Goal: Task Accomplishment & Management: Manage account settings

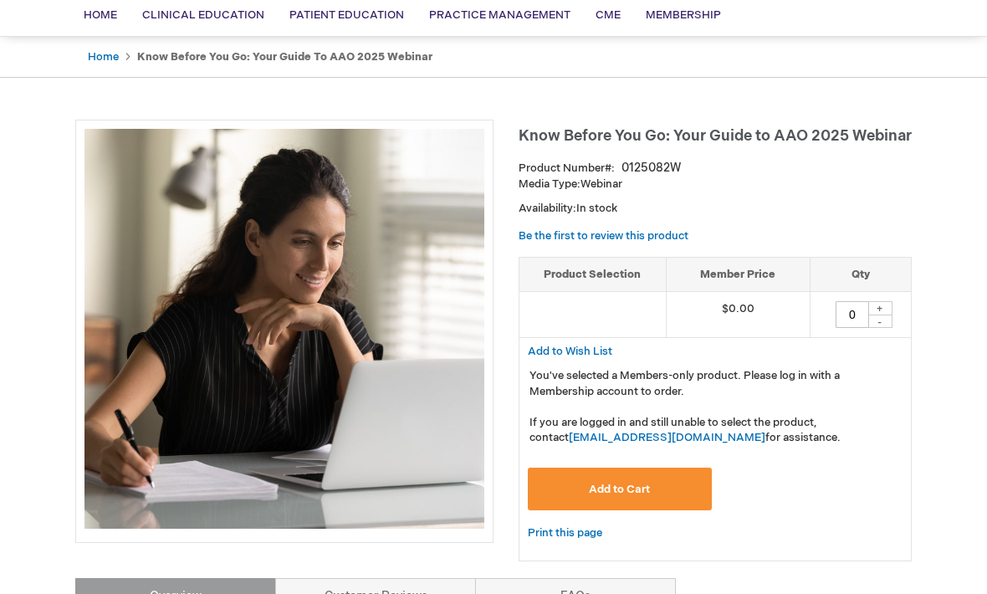
scroll to position [130, 0]
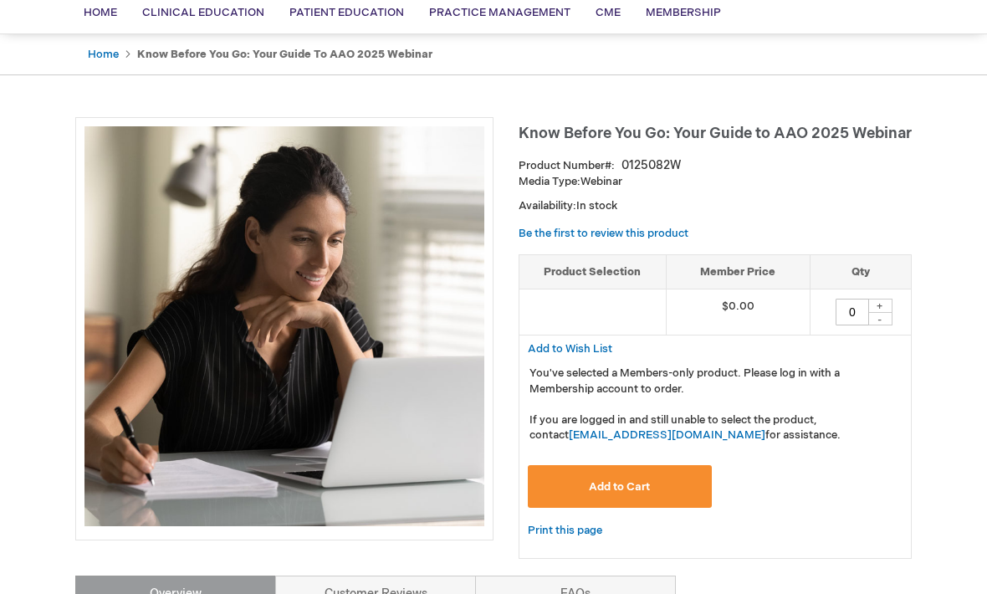
click at [668, 485] on button "Add to Cart" at bounding box center [620, 487] width 184 height 43
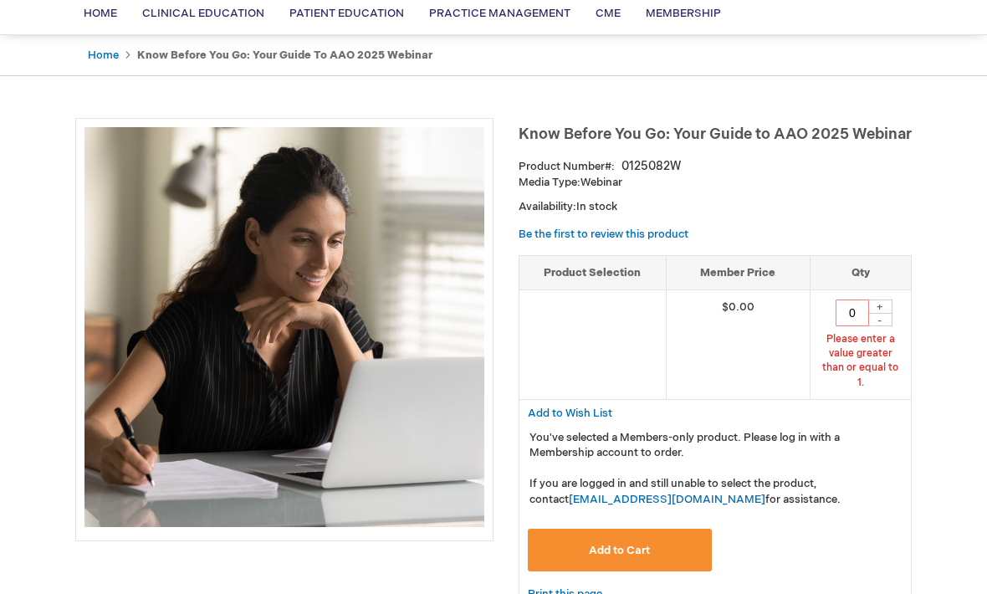
click at [886, 313] on div "-" at bounding box center [879, 319] width 25 height 13
click at [885, 309] on div "+" at bounding box center [879, 306] width 25 height 14
type input "1"
click at [885, 303] on div "+" at bounding box center [879, 306] width 25 height 14
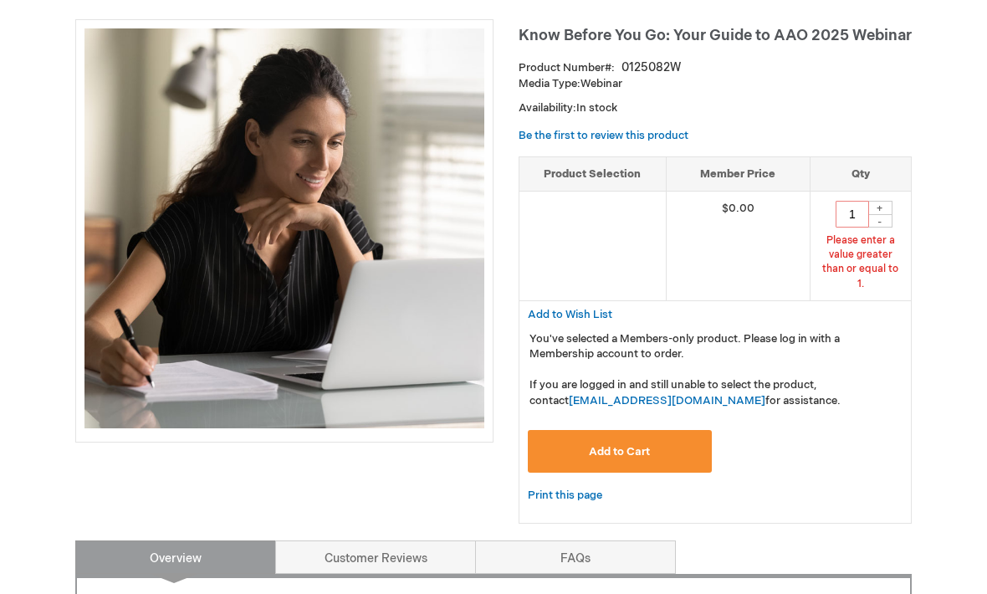
scroll to position [228, 0]
click at [664, 434] on button "Add to Cart" at bounding box center [620, 451] width 184 height 43
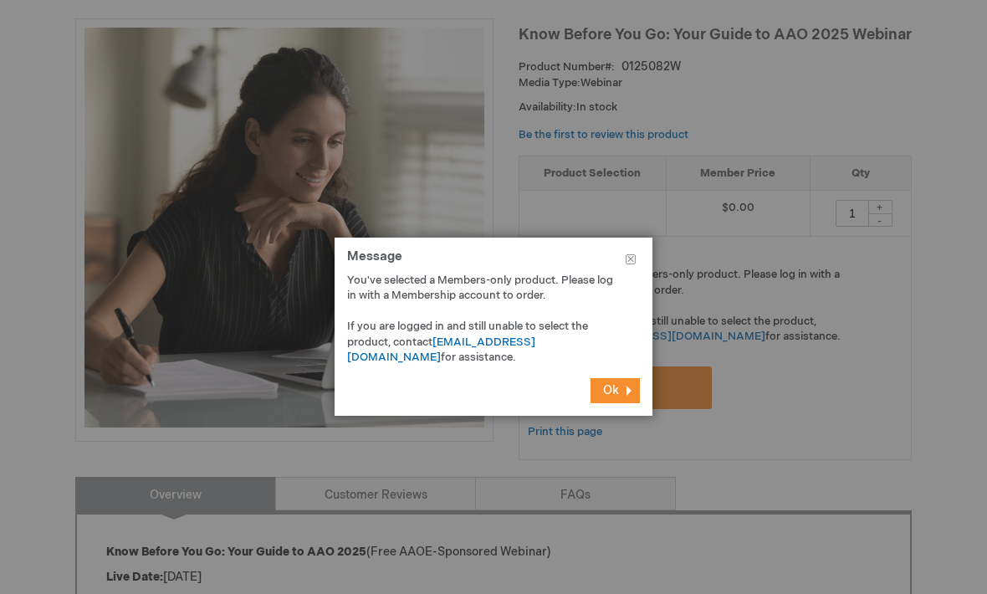
click at [617, 397] on span "Ok" at bounding box center [611, 390] width 16 height 14
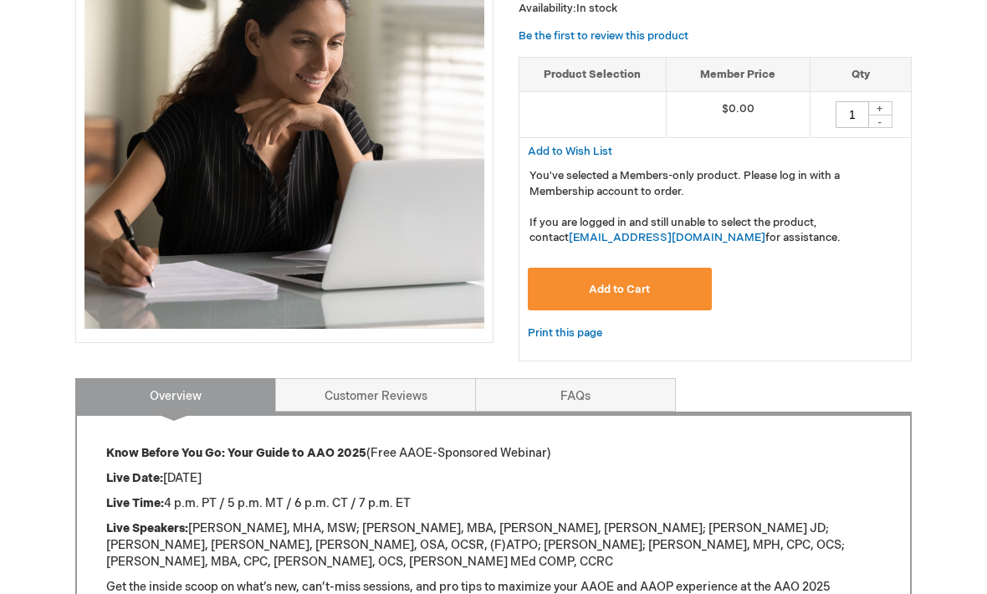
scroll to position [327, 0]
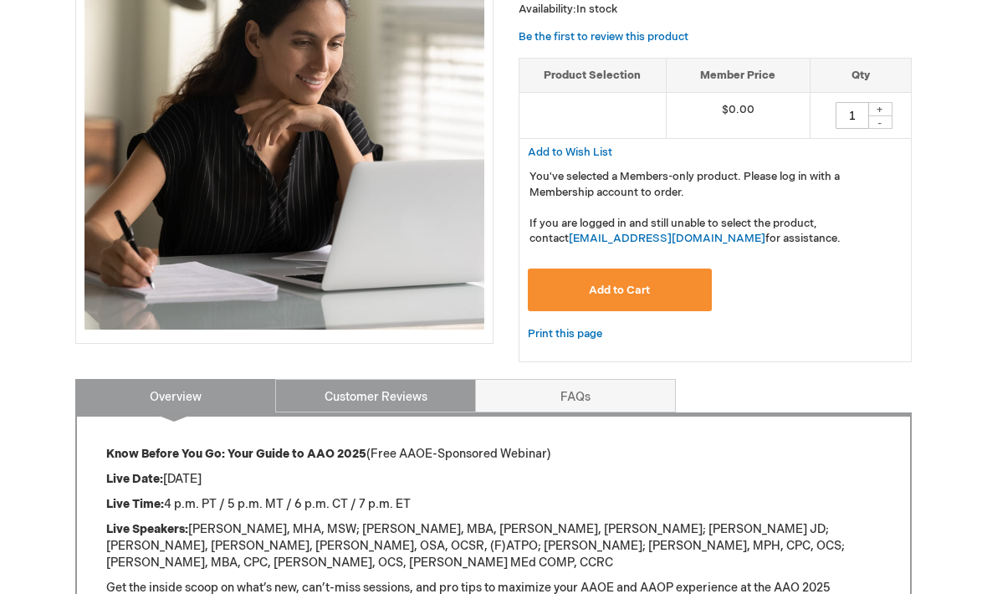
click at [431, 394] on link "Customer Reviews" at bounding box center [375, 395] width 201 height 33
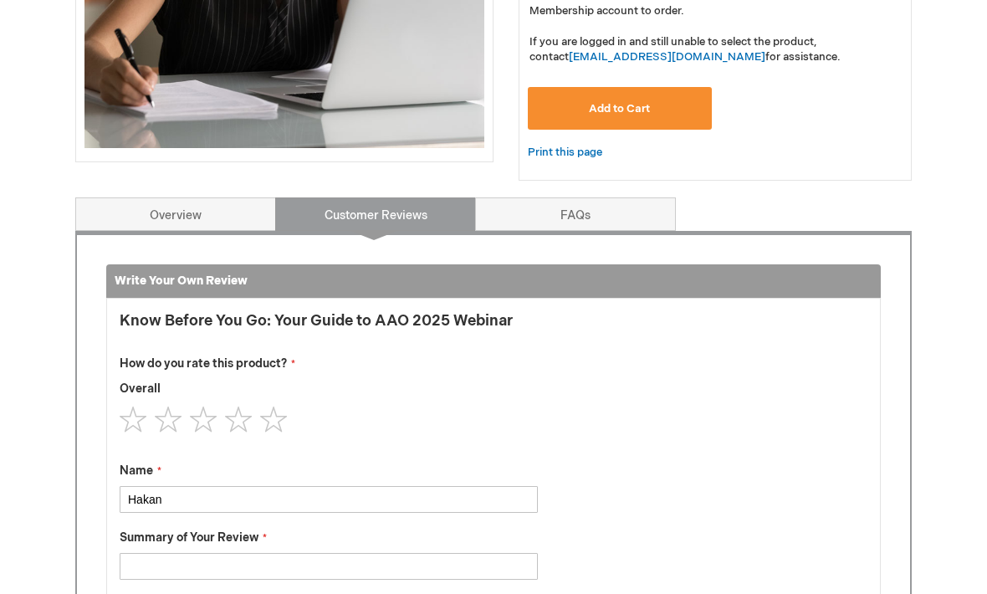
scroll to position [482, 0]
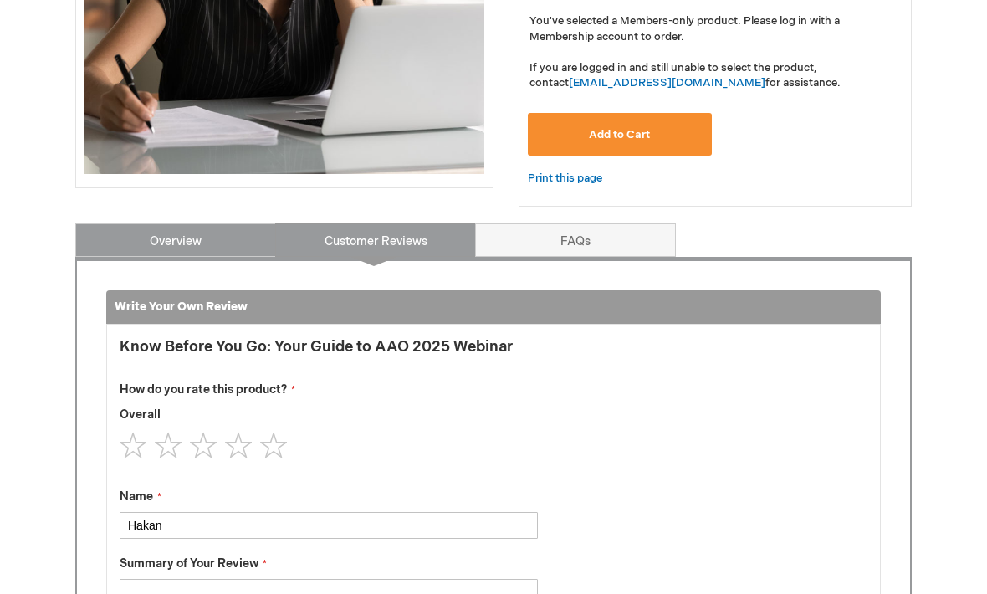
click at [125, 237] on link "Overview" at bounding box center [175, 240] width 201 height 33
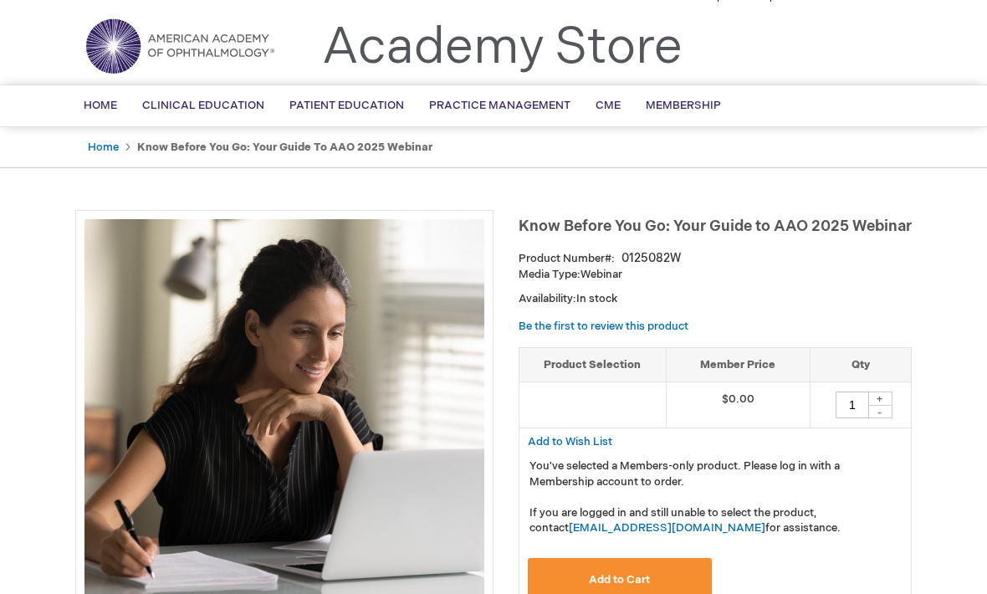
scroll to position [0, 0]
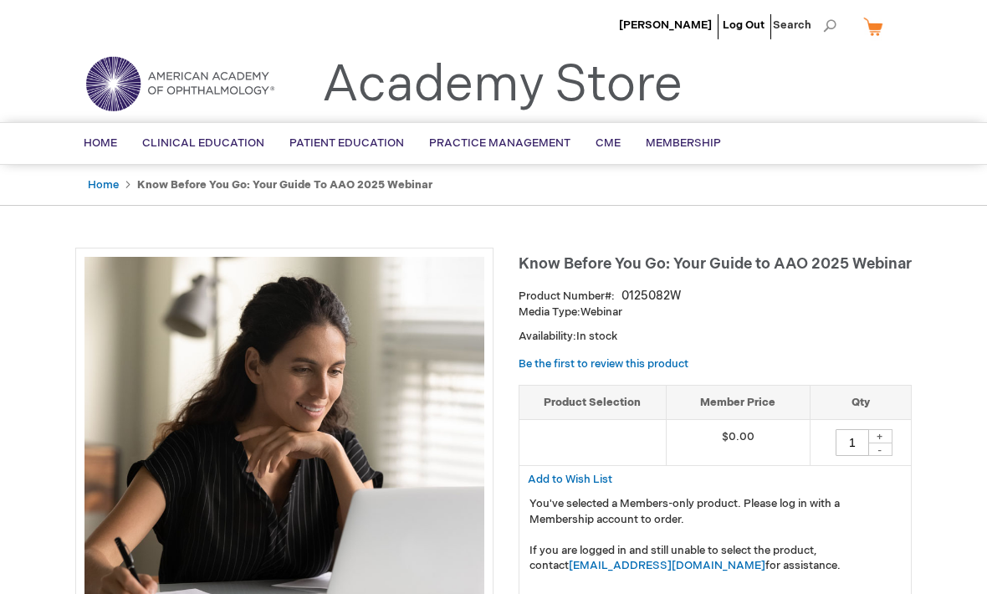
click at [676, 27] on span "[PERSON_NAME]" at bounding box center [665, 24] width 93 height 13
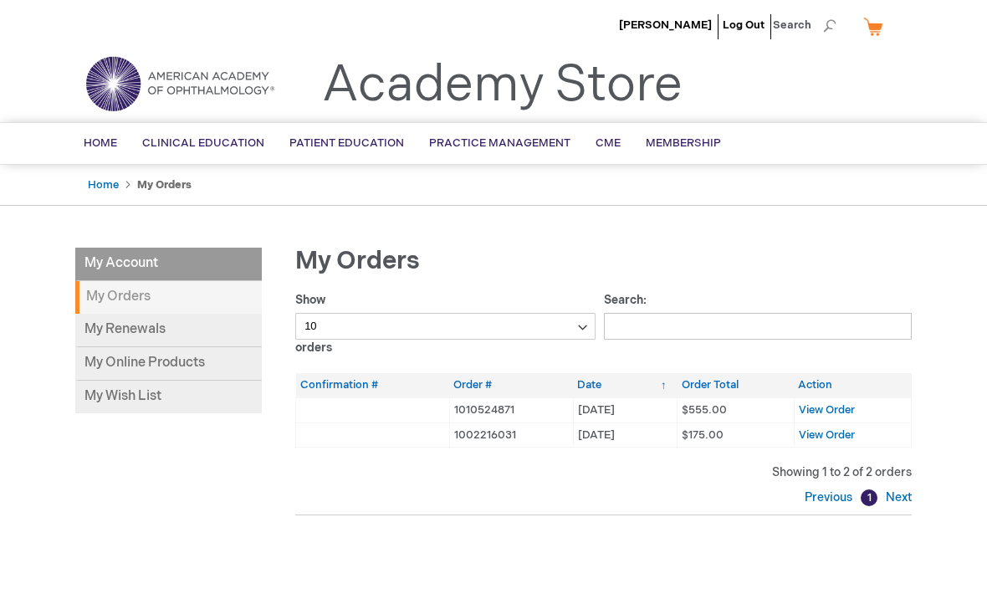
click at [834, 407] on span "View Order" at bounding box center [826, 409] width 56 height 13
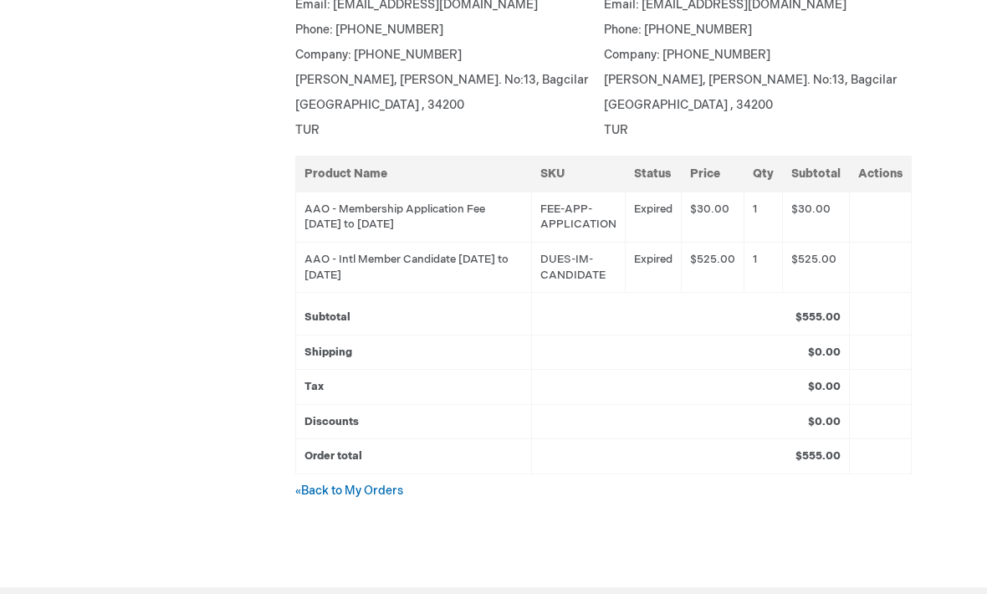
scroll to position [439, 0]
click at [47, 339] on div "[PERSON_NAME] Log Out Search My Cart CLOSE RECENTLY ADDED ITEM(S) Close There a…" at bounding box center [493, 206] width 987 height 1291
click at [48, 340] on div "Hakan Ozkan Log Out Search My Cart CLOSE RECENTLY ADDED ITEM(S) Close There are…" at bounding box center [493, 206] width 987 height 1291
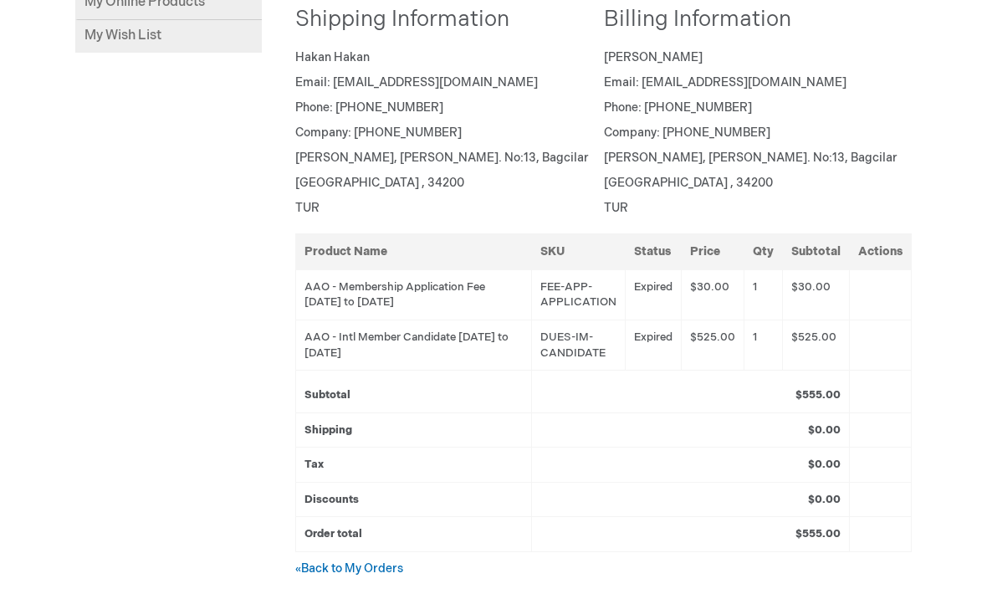
scroll to position [444, 0]
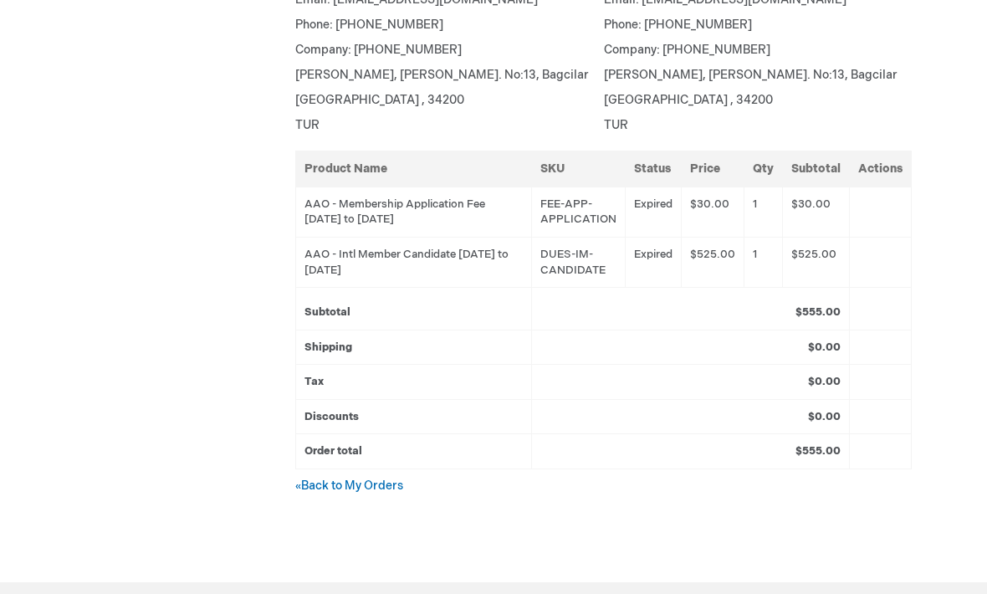
click at [329, 479] on link "« Back to My Orders" at bounding box center [349, 485] width 108 height 14
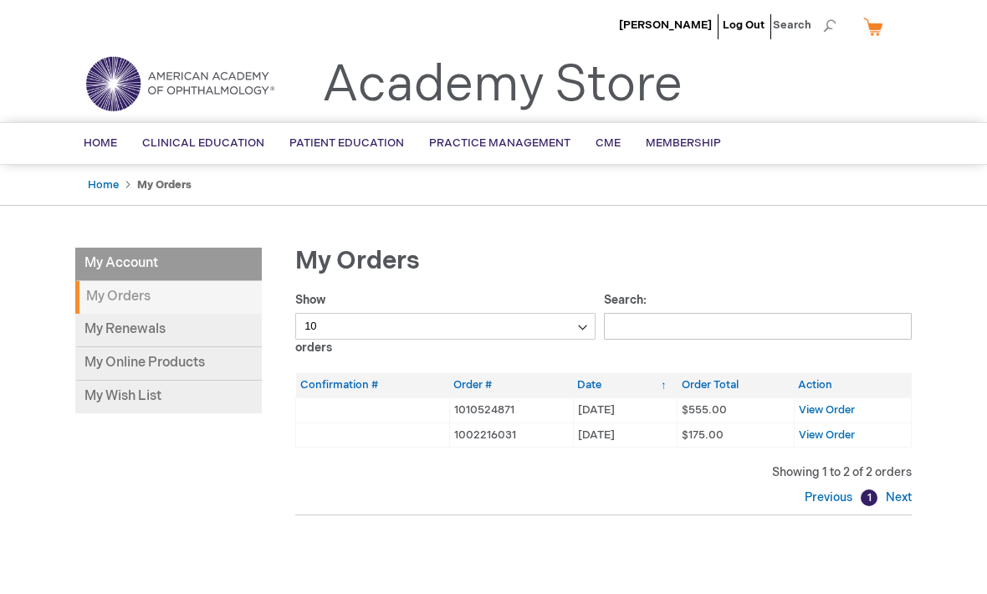
click at [110, 327] on link "My Renewals" at bounding box center [168, 330] width 186 height 33
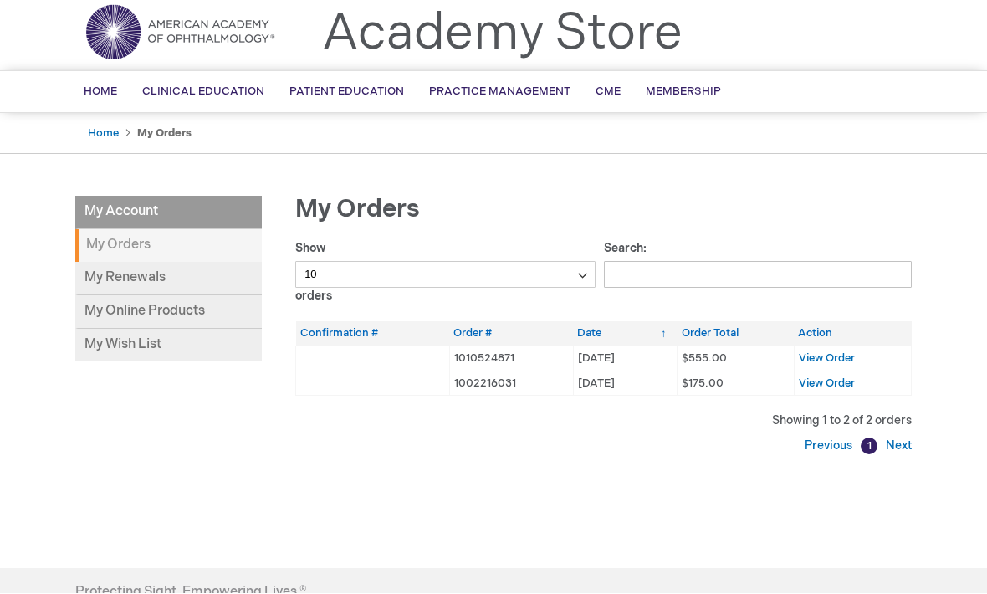
click at [123, 209] on li "My Account" at bounding box center [168, 212] width 186 height 33
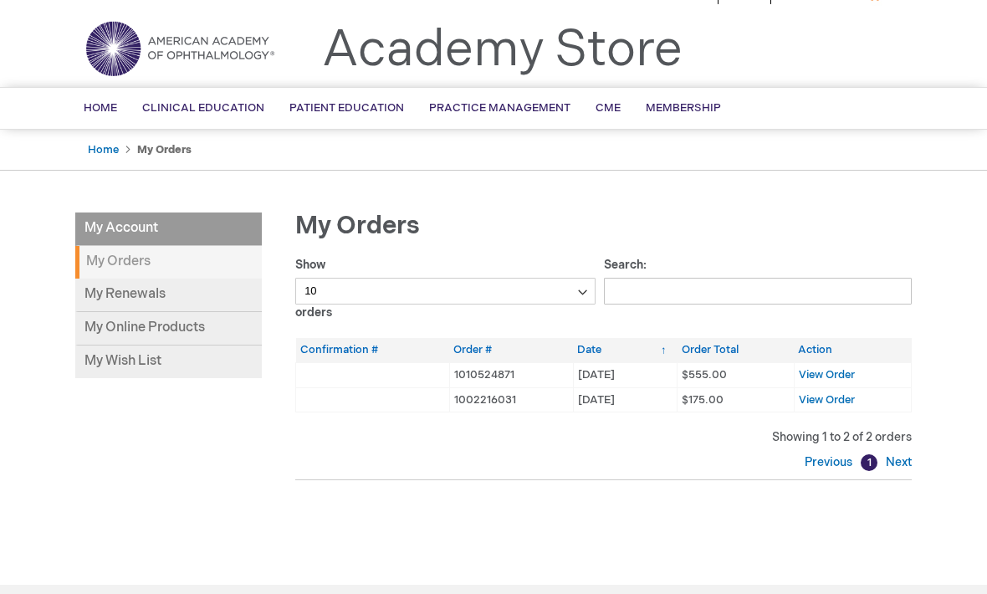
scroll to position [0, 0]
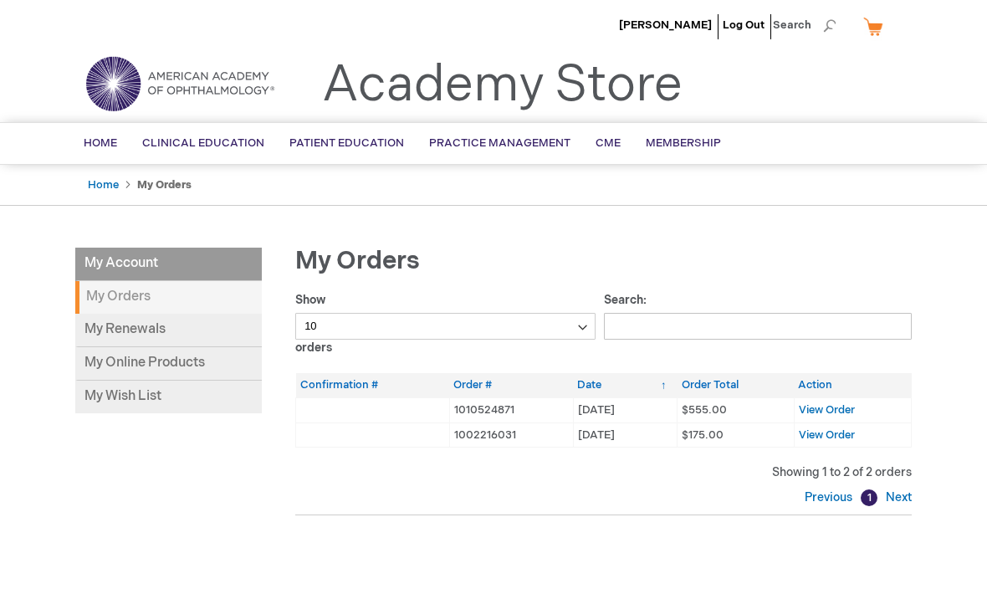
click at [682, 145] on span "Membership" at bounding box center [682, 142] width 75 height 13
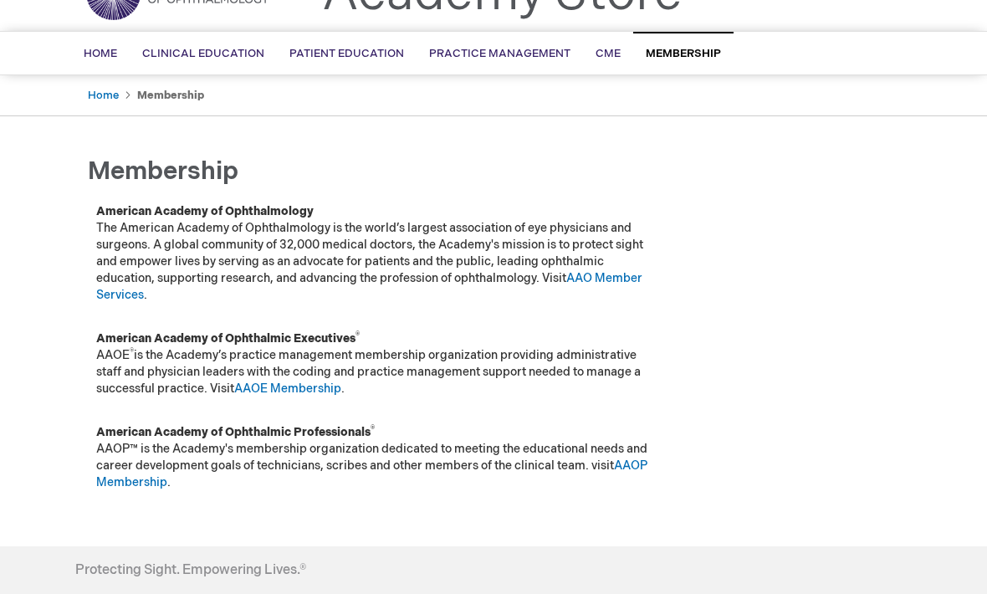
scroll to position [90, 0]
click at [119, 295] on link "AAO Member Services" at bounding box center [369, 287] width 546 height 31
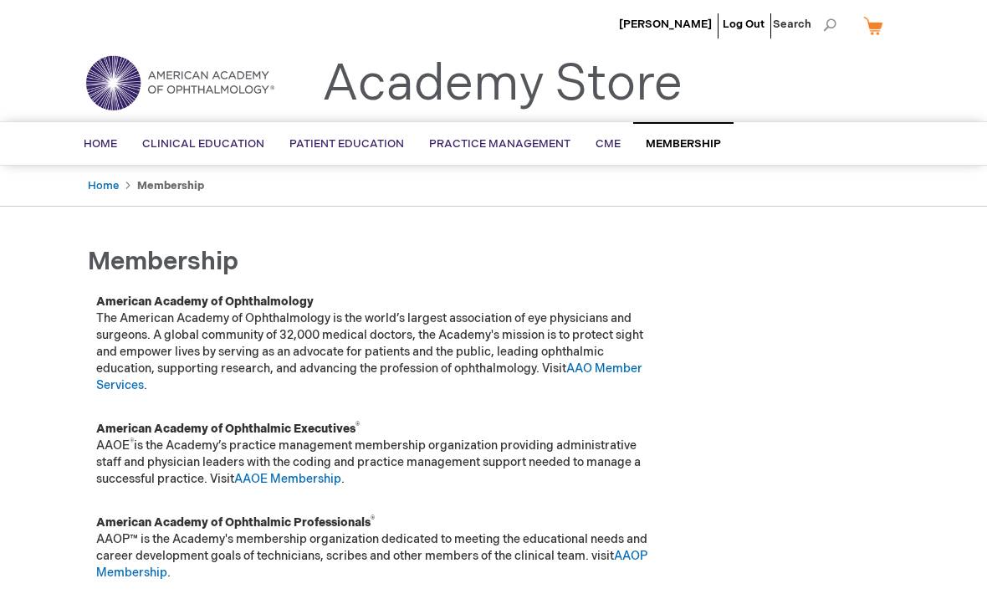
scroll to position [0, 0]
